Goal: Check status: Check status

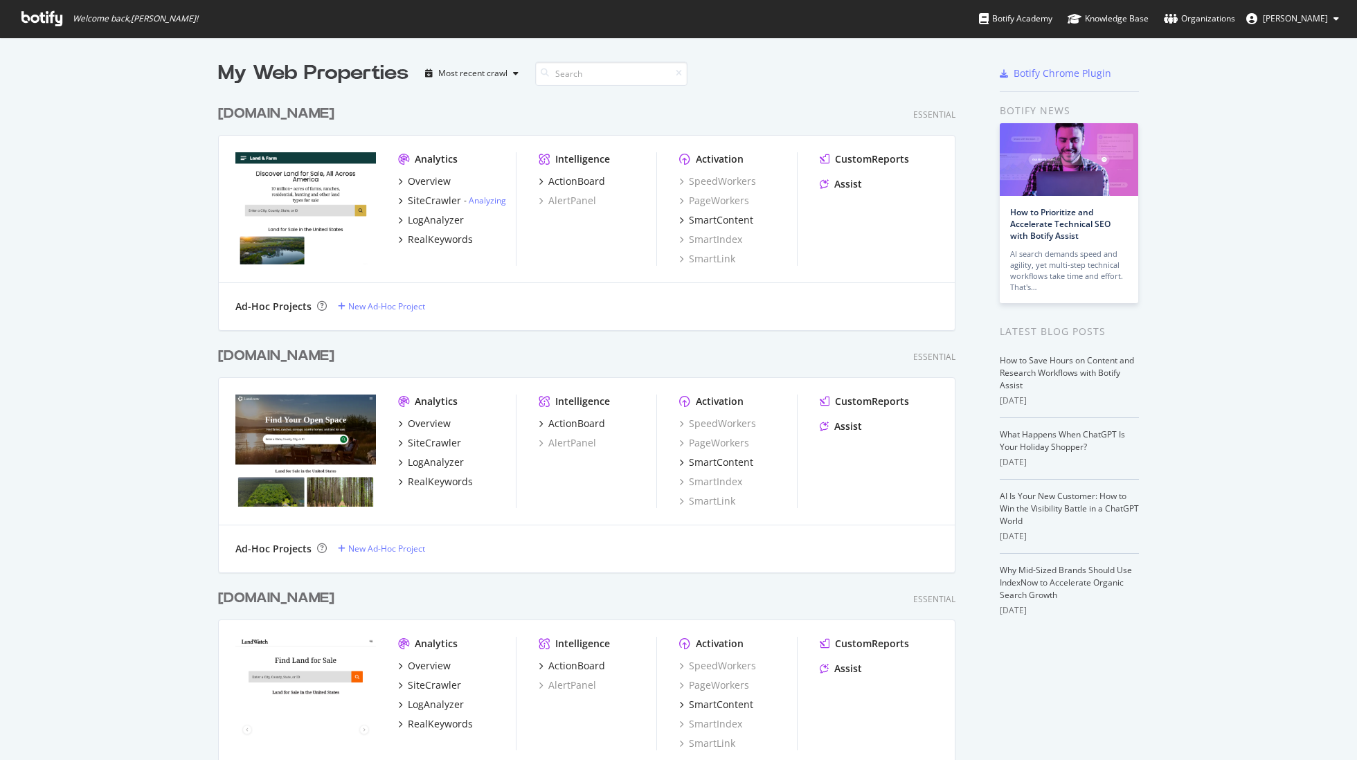
scroll to position [760, 1357]
click at [111, 286] on div "My Web Properties Most recent crawl [DOMAIN_NAME] Essential Analytics Overview …" at bounding box center [678, 534] width 1357 height 994
click at [438, 199] on div "SiteCrawler" at bounding box center [434, 201] width 53 height 14
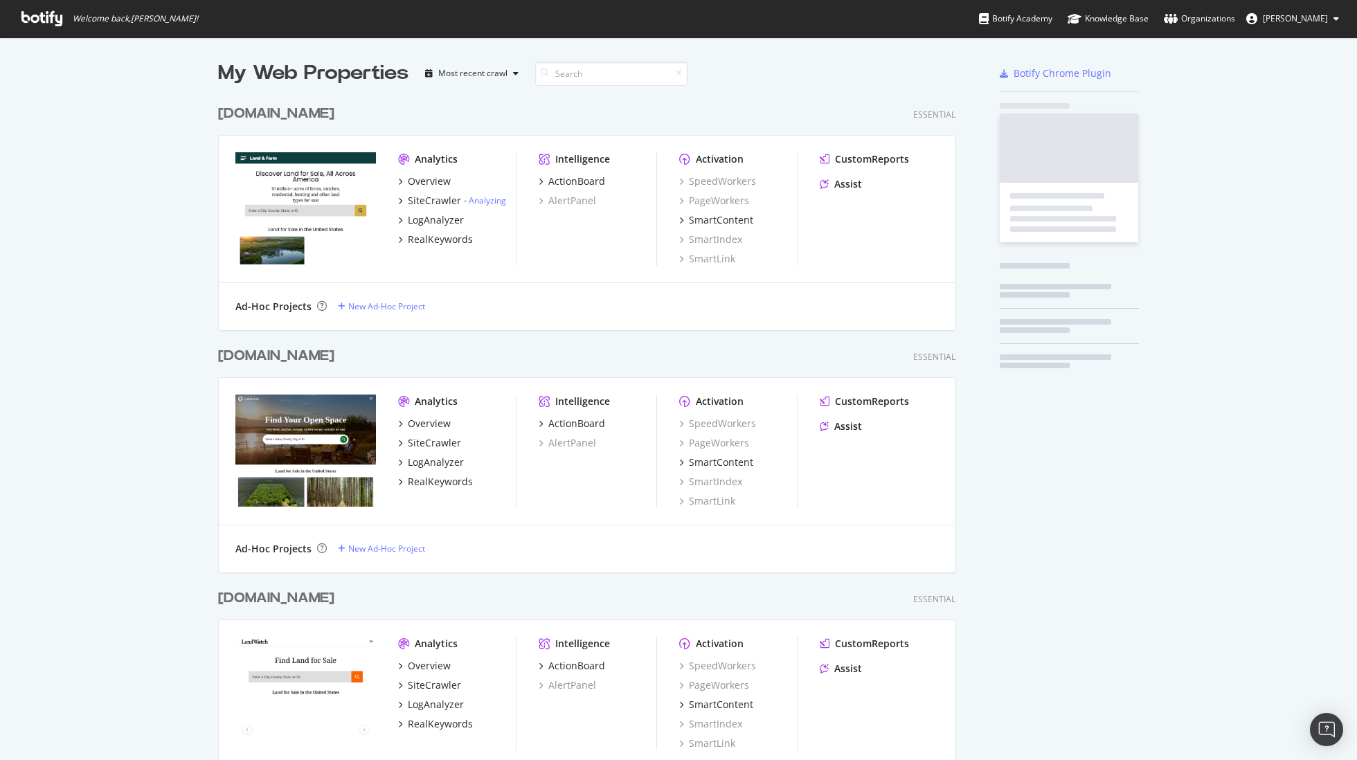
scroll to position [760, 1357]
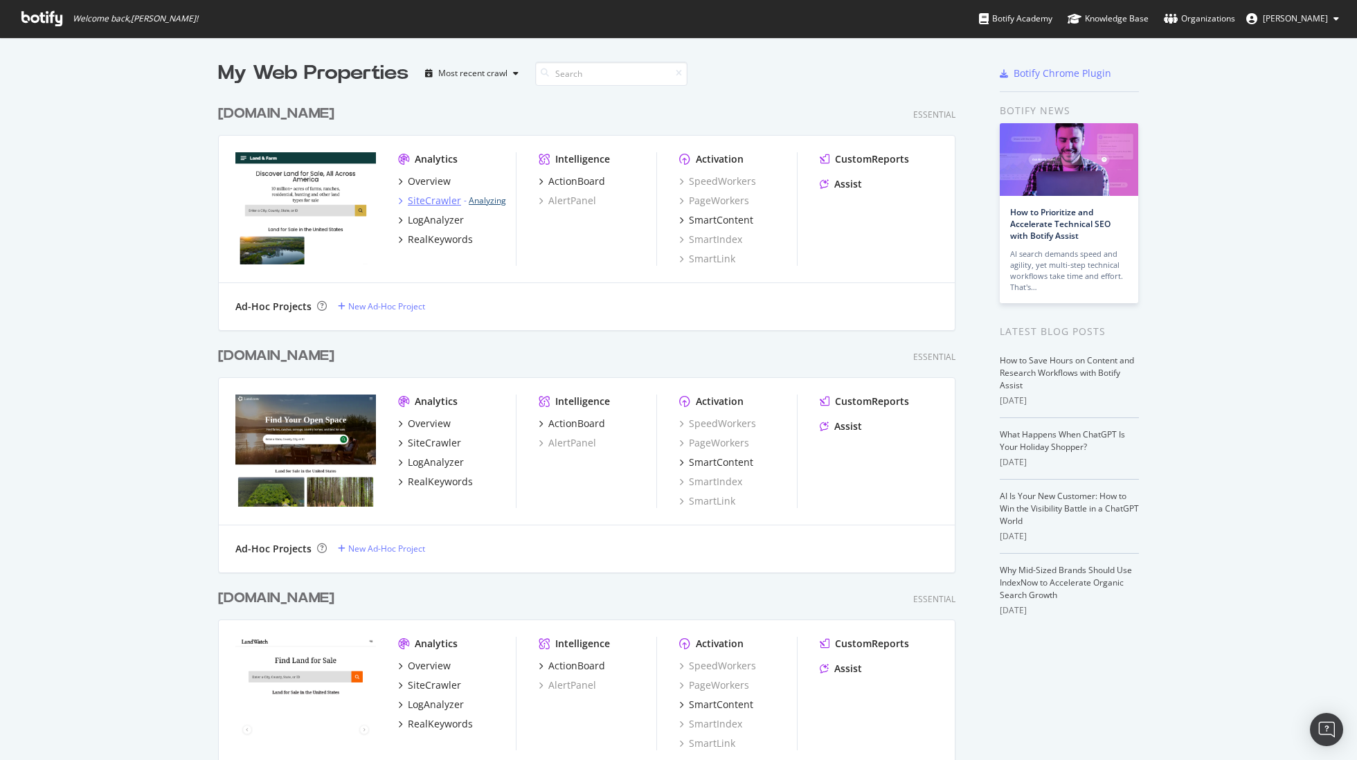
click at [483, 197] on link "Analyzing" at bounding box center [487, 201] width 37 height 12
